Goal: Use online tool/utility: Use online tool/utility

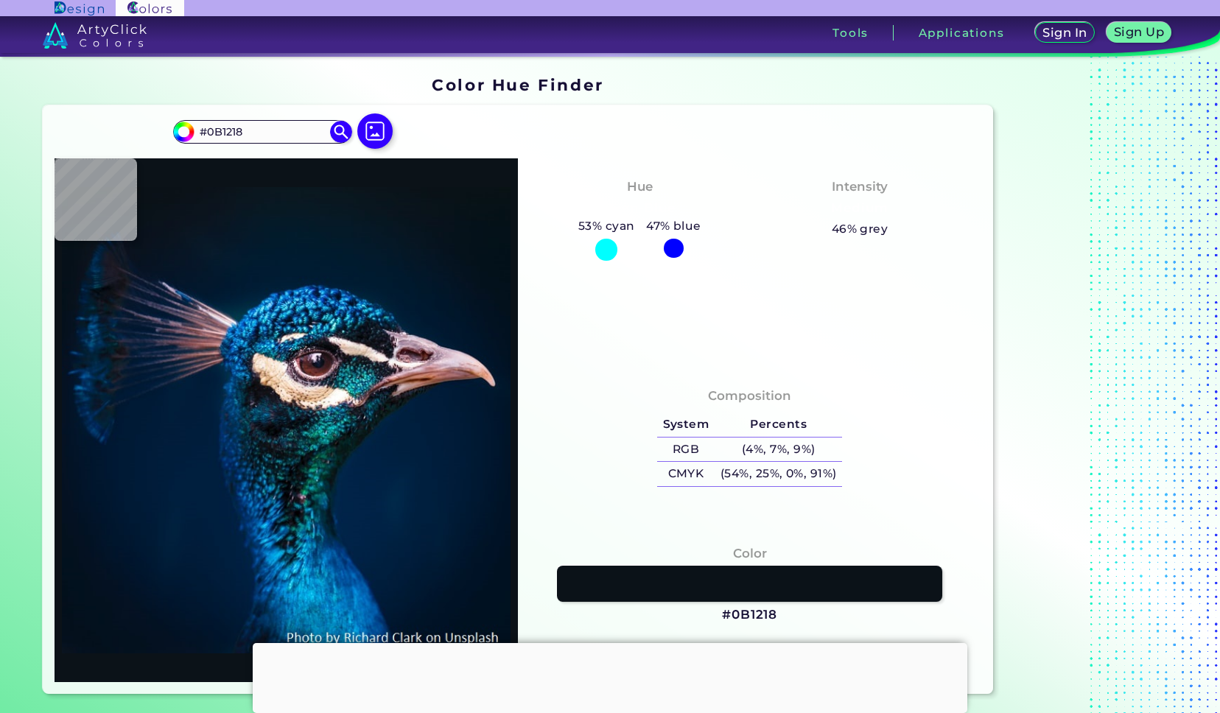
type input "#09131c"
type input "#09131C"
click at [365, 133] on img at bounding box center [375, 131] width 43 height 43
click at [0, 0] on input "file" at bounding box center [0, 0] width 0 height 0
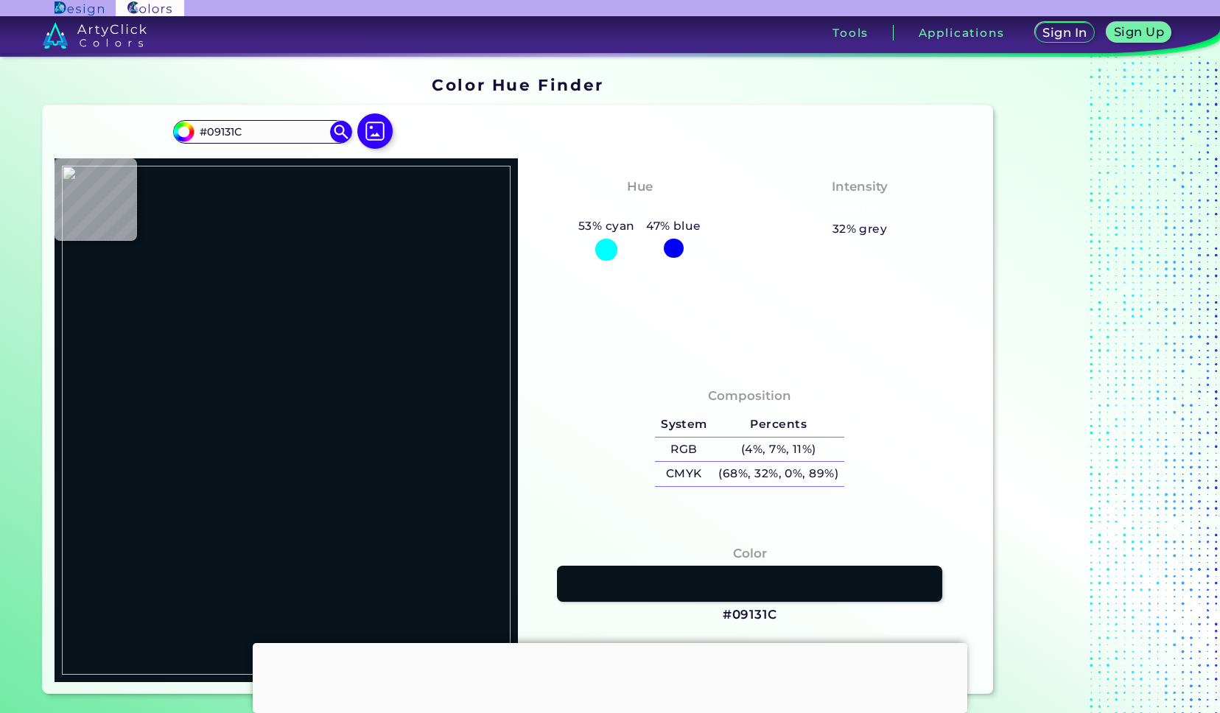
type input "#000000"
type input "#1e1f21"
type input "#1E1F21"
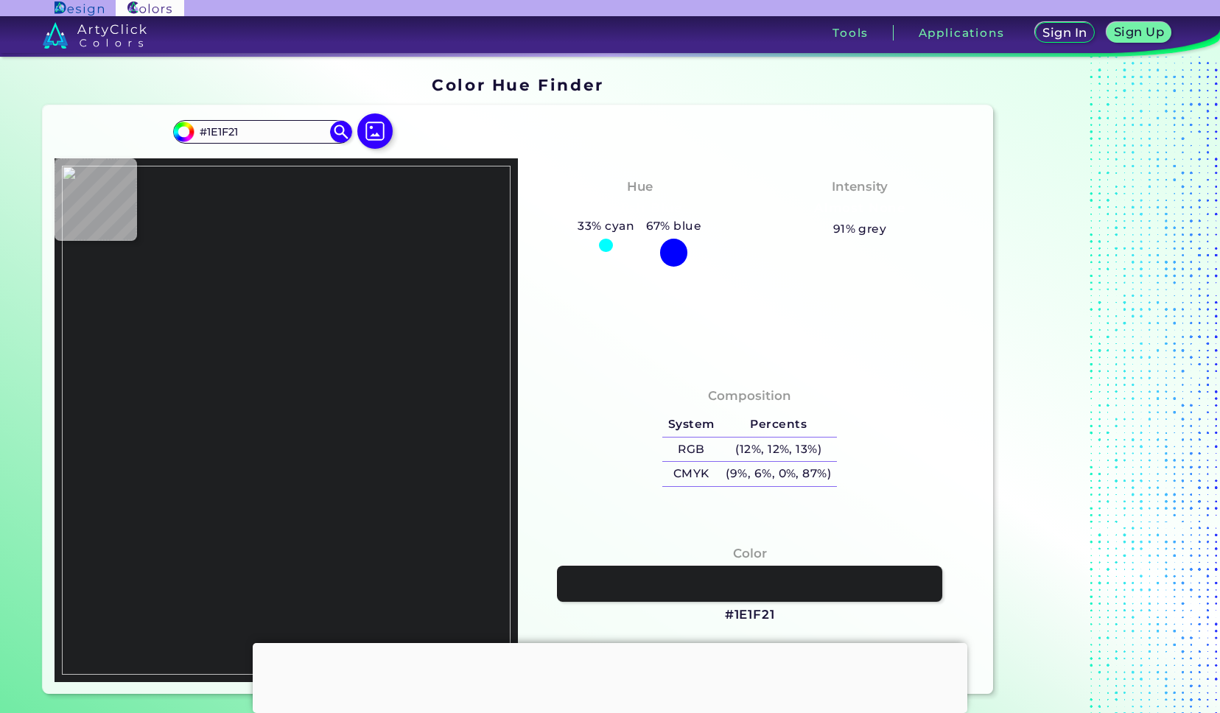
type input "#f1bd6c"
type input "#F1BD6C"
type input "#1e1f21"
type input "#1E1F21"
type input "#d6a962"
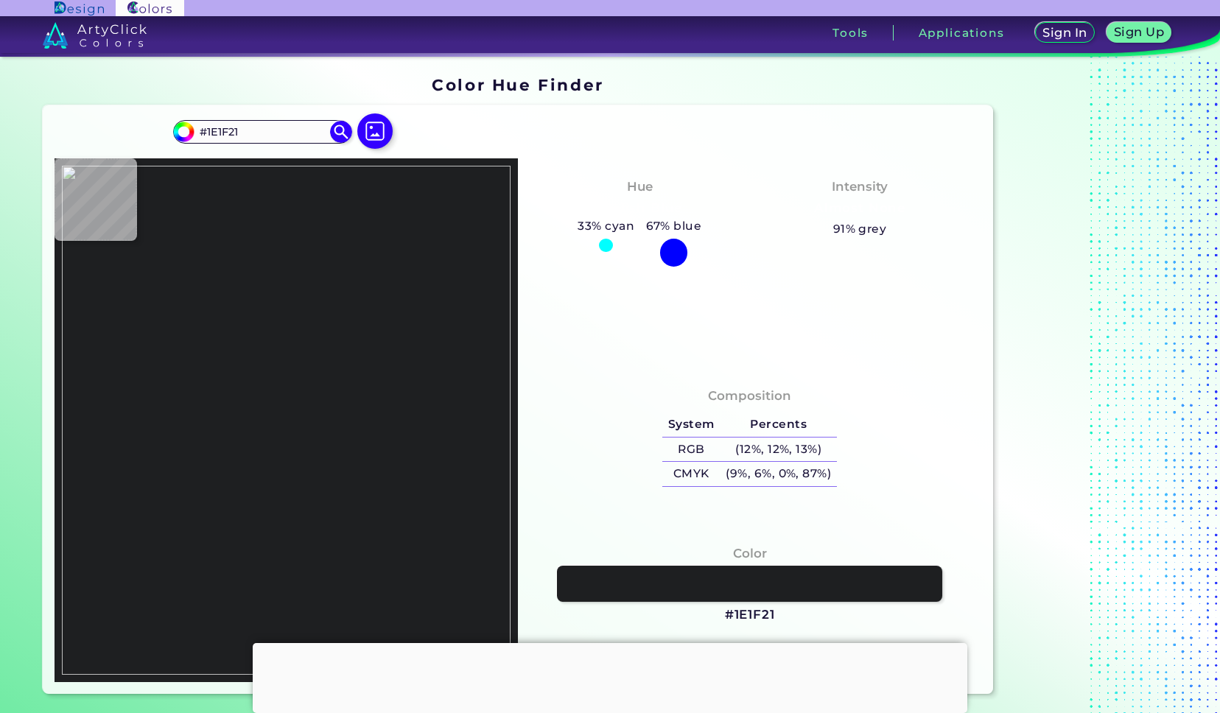
type input "#D6A962"
type input "#f1bd6c"
type input "#F1BD6C"
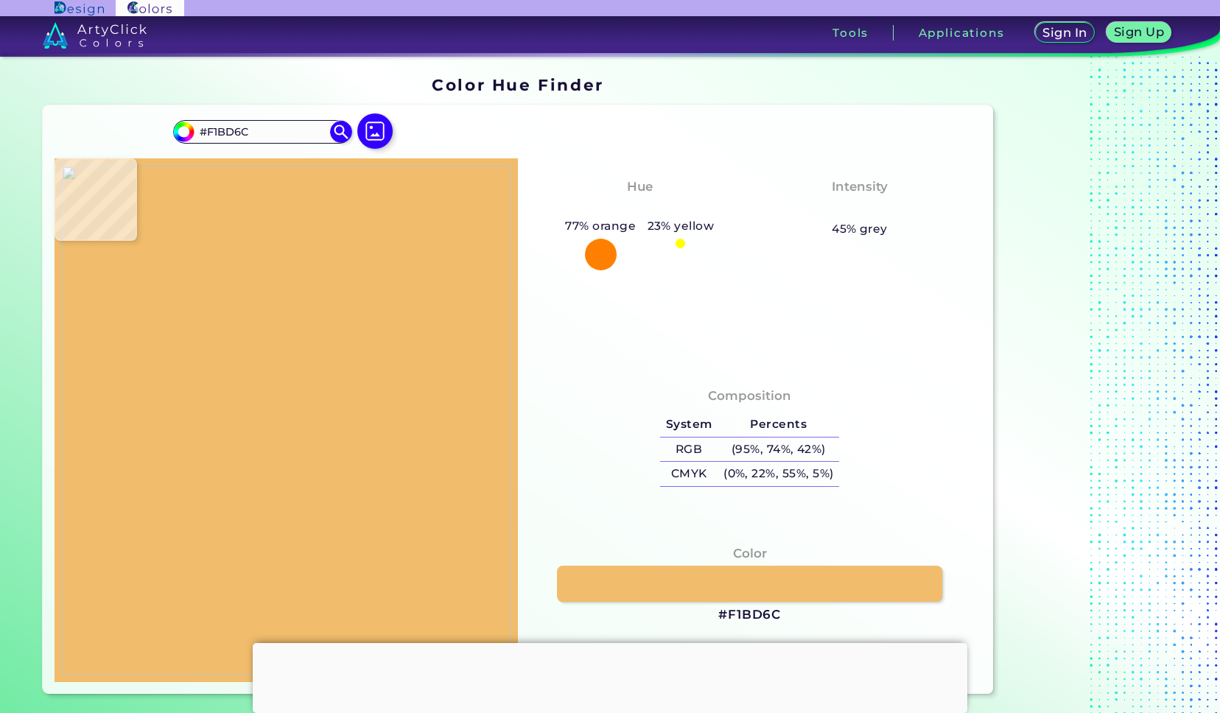
type input "#8e7755"
type input "#8E7755"
type input "#1e1f21"
type input "#1E1F21"
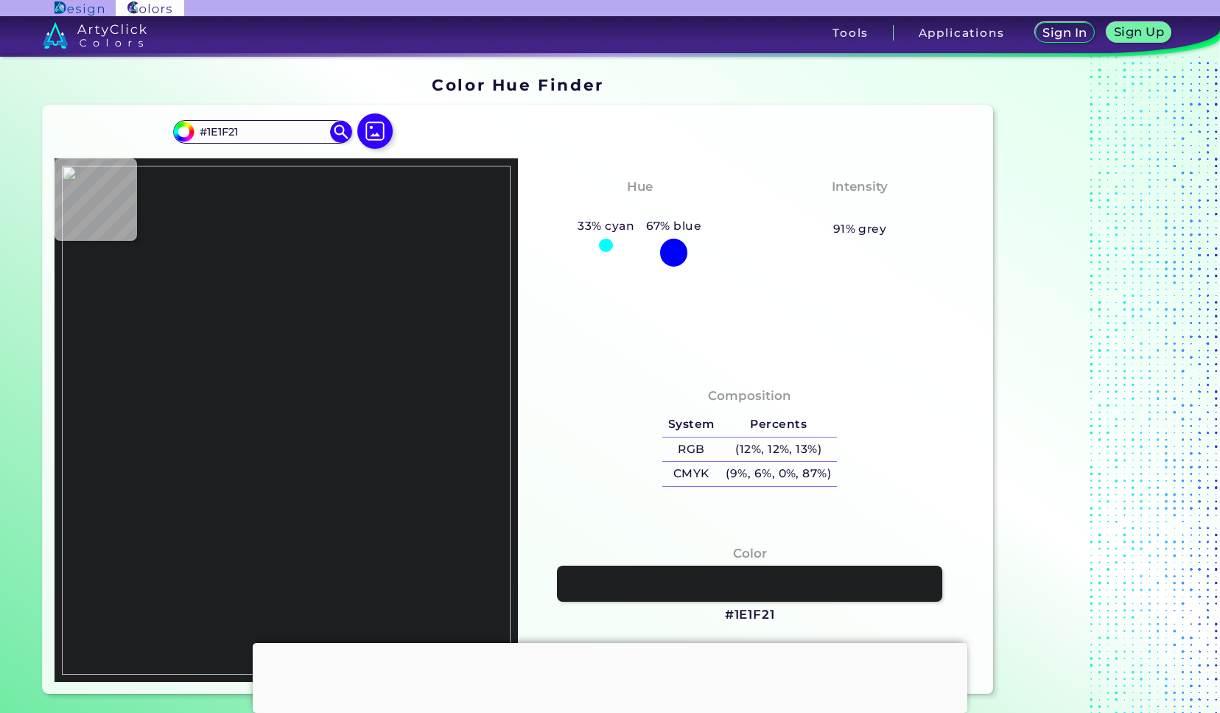
type input "#000000"
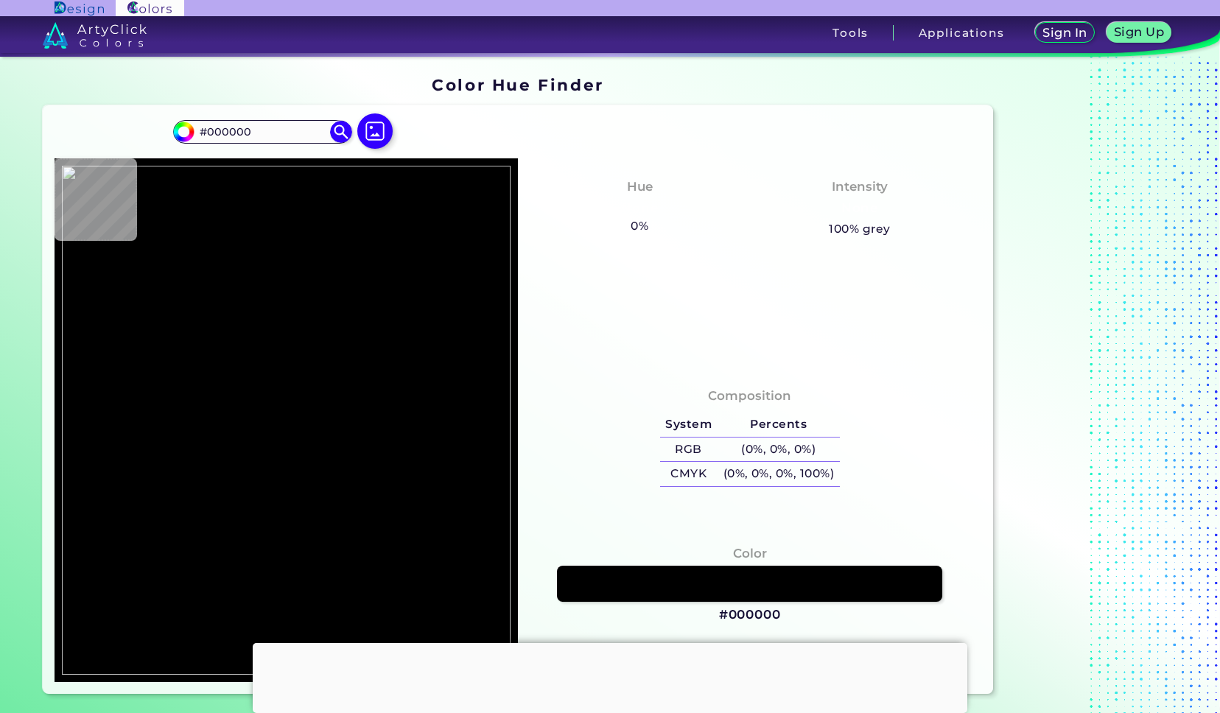
type input "#1e1f21"
type input "#1E1F21"
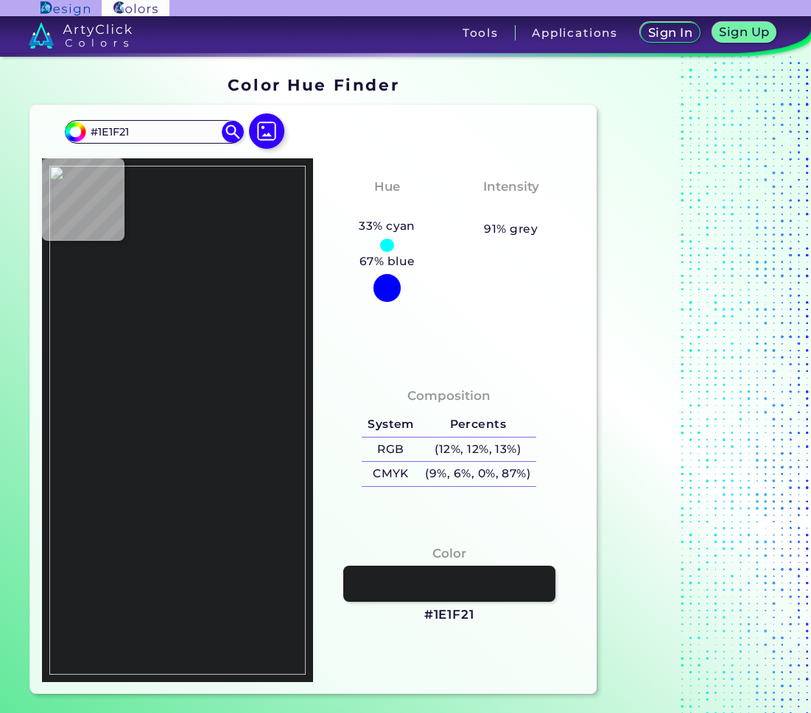
type input "#000000"
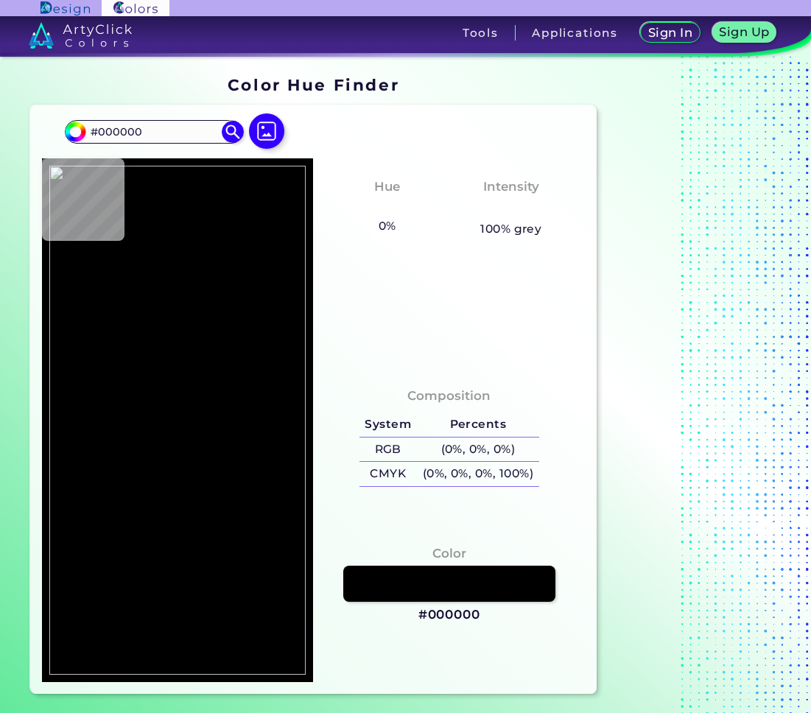
type input "#1e1f21"
type input "#1E1F21"
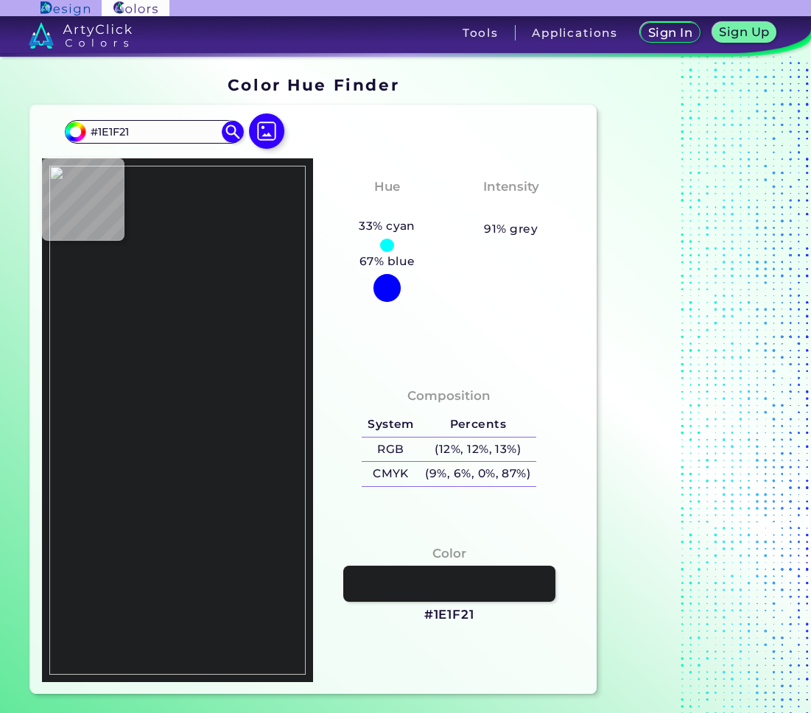
type input "#f1bd6c"
type input "#F1BD6C"
type input "#29292b"
type input "#29292B"
type input "#1e1f21"
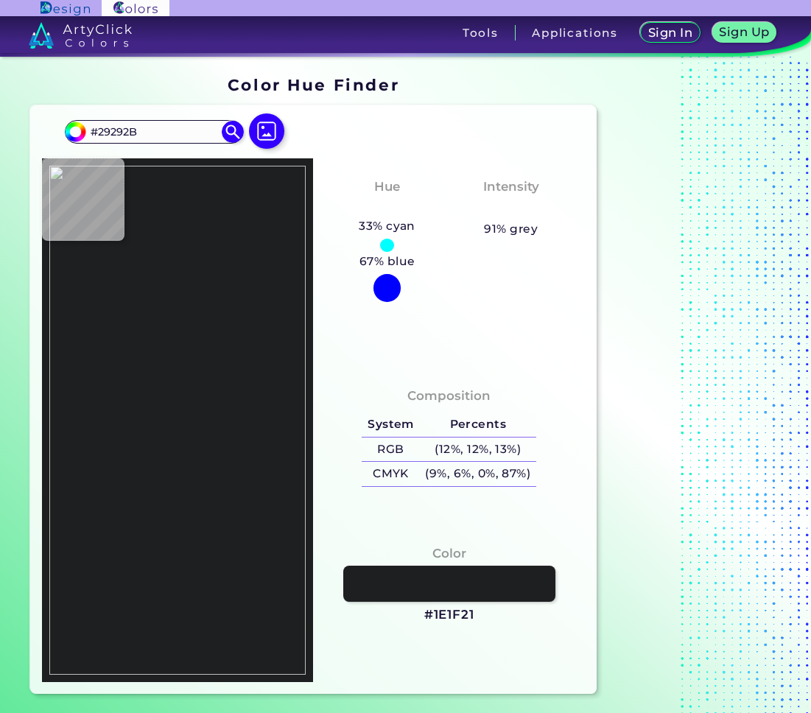
type input "#1E1F21"
type input "#29292b"
type input "#29292B"
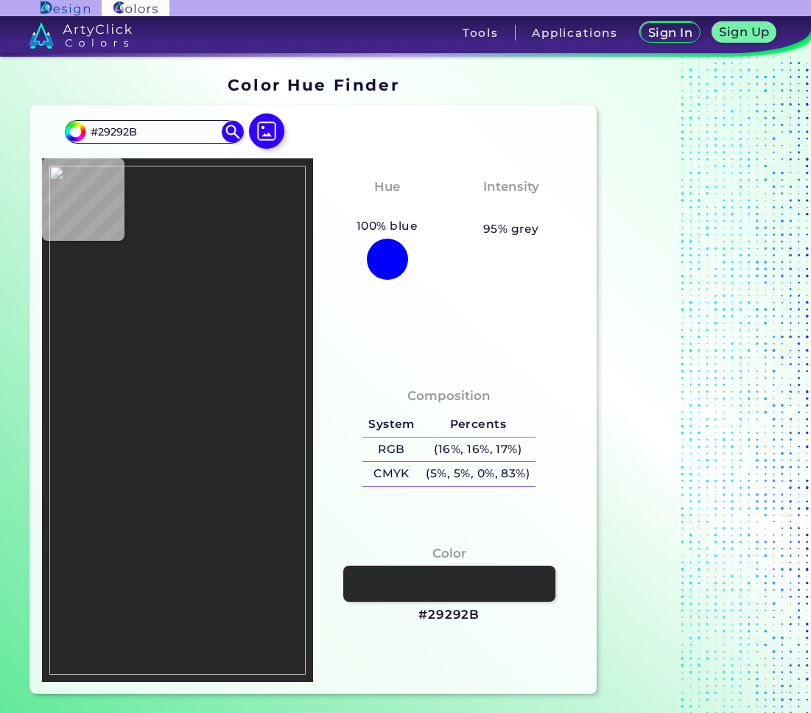
type input "#424244"
type input "#f1bd6c"
type input "#F1BD6C"
type input "#94774b"
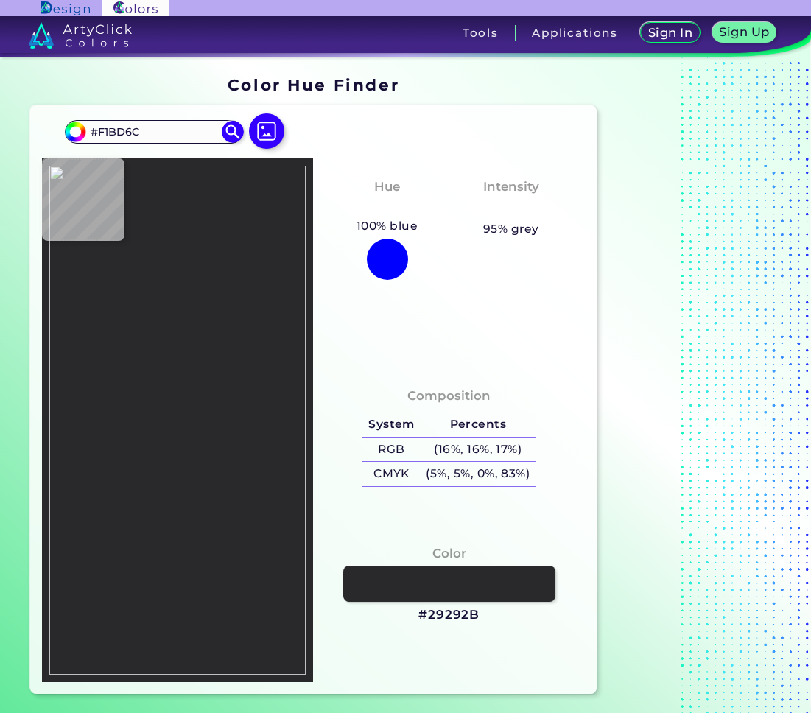
type input "#94774B"
type input "#1e1f21"
type input "#1E1F21"
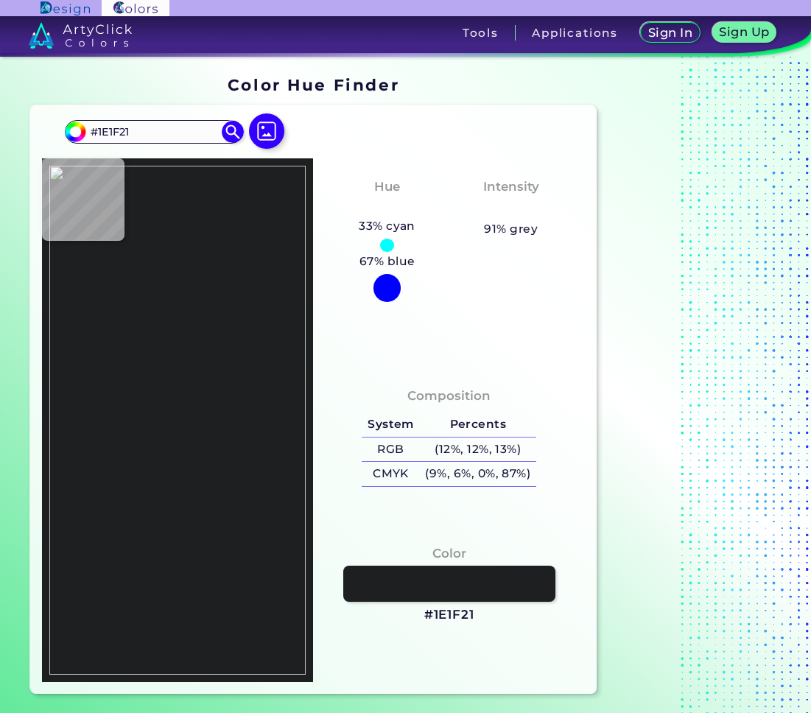
type input "#f1bd6c"
type input "#F1BD6C"
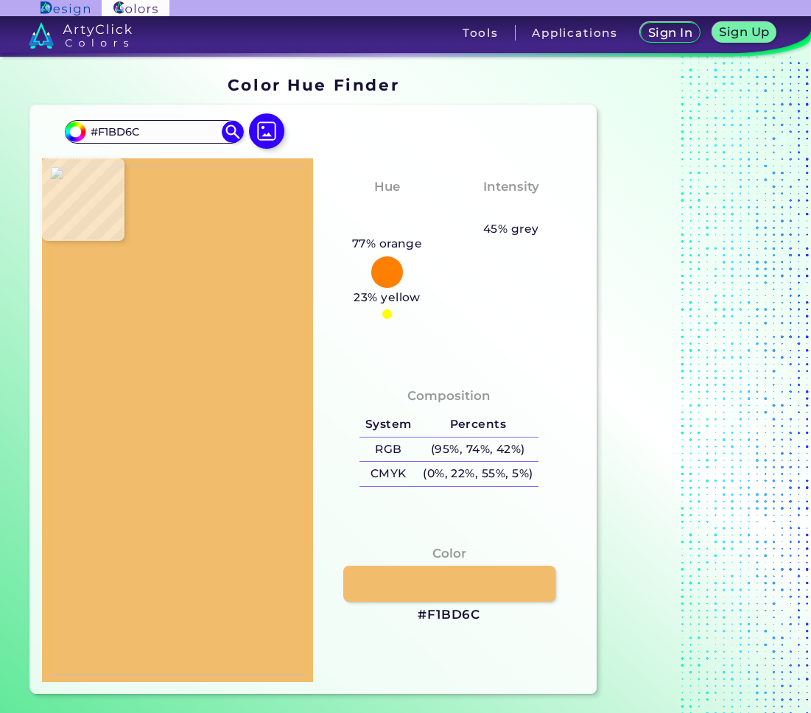
type input "#1e1f21"
type input "#1E1F21"
